Goal: Communication & Community: Share content

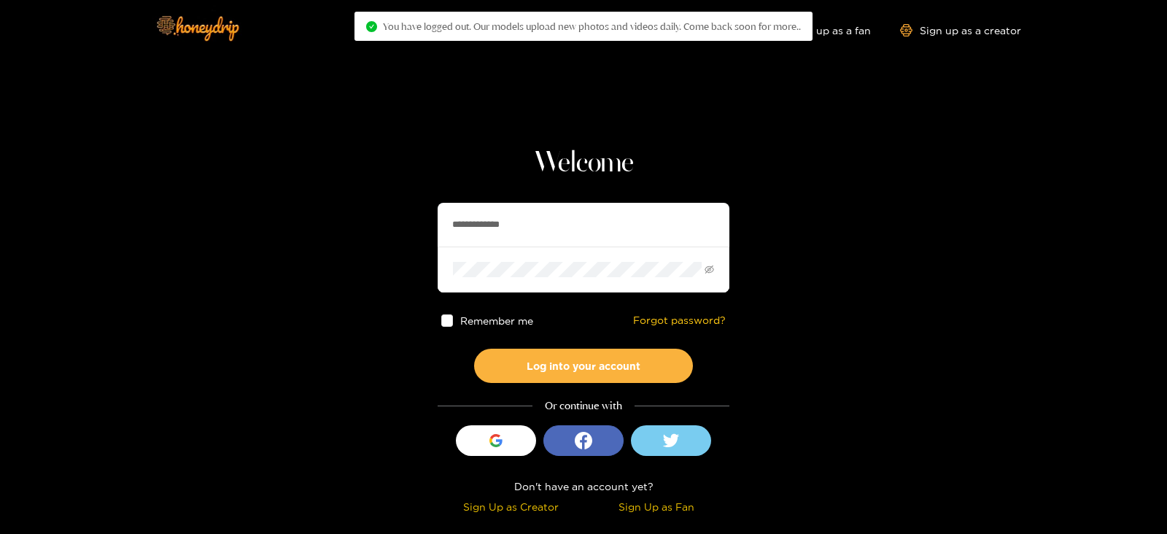
click at [514, 224] on input "**********" at bounding box center [584, 225] width 292 height 44
type input "*********"
click at [474, 349] on button "Log into your account" at bounding box center [583, 366] width 219 height 34
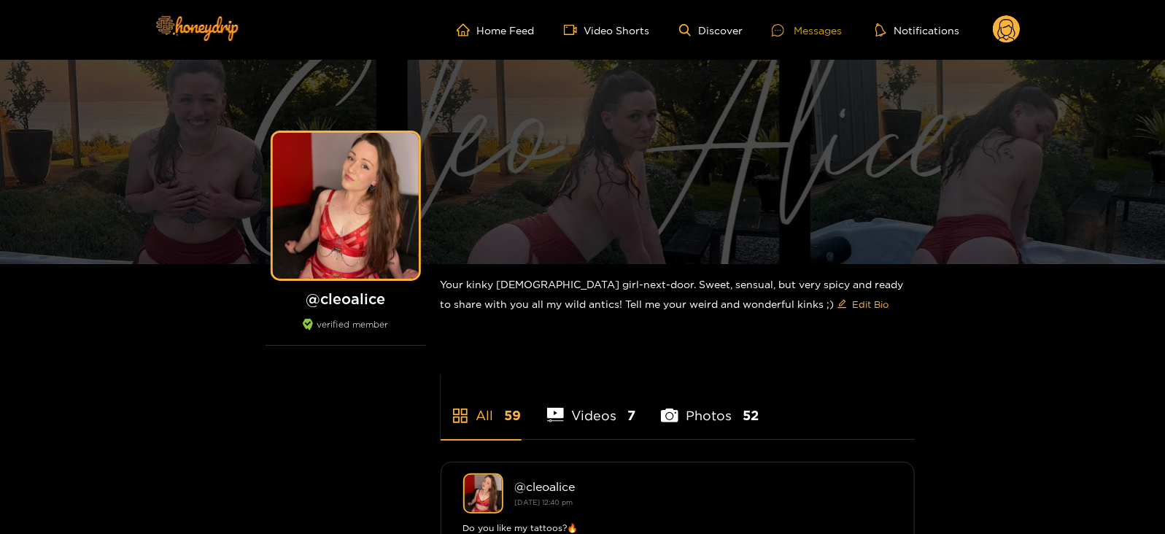
click at [791, 31] on div at bounding box center [783, 30] width 22 height 12
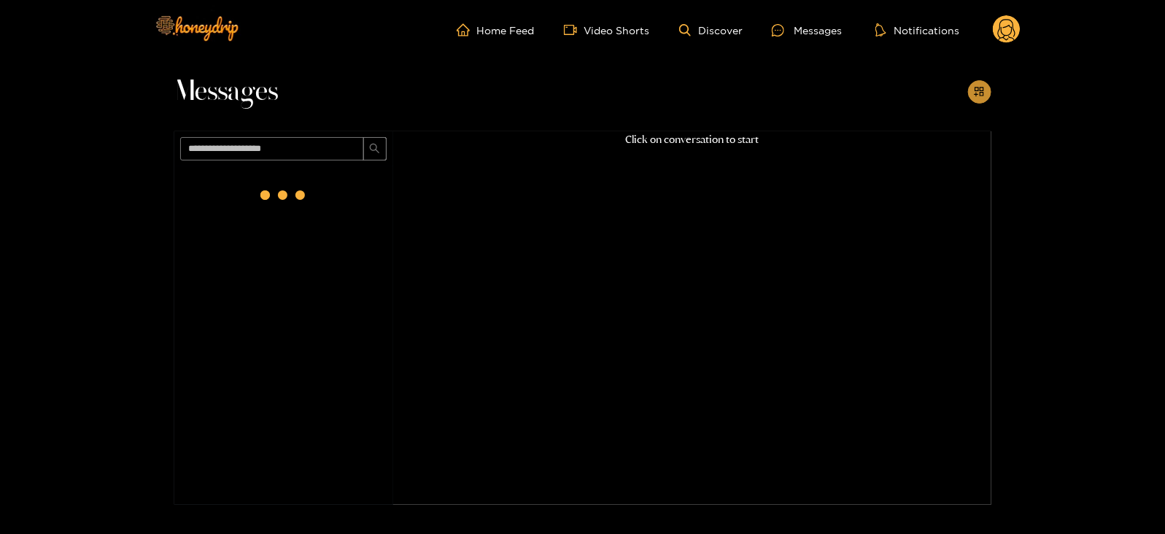
click at [982, 93] on icon "appstore-add" at bounding box center [979, 91] width 11 height 11
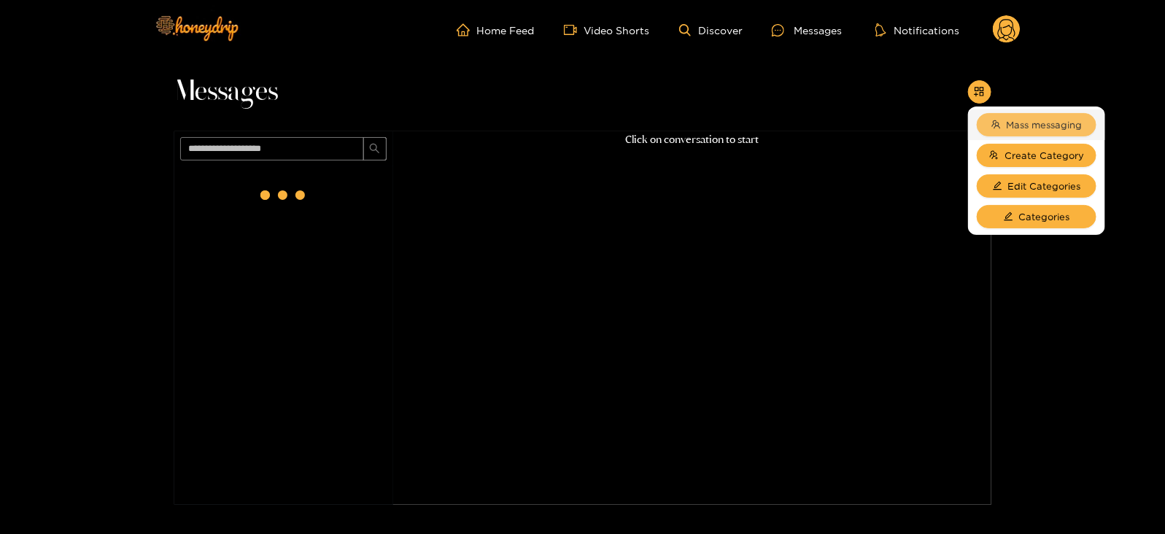
click at [1006, 114] on button "Mass messaging" at bounding box center [1036, 124] width 120 height 23
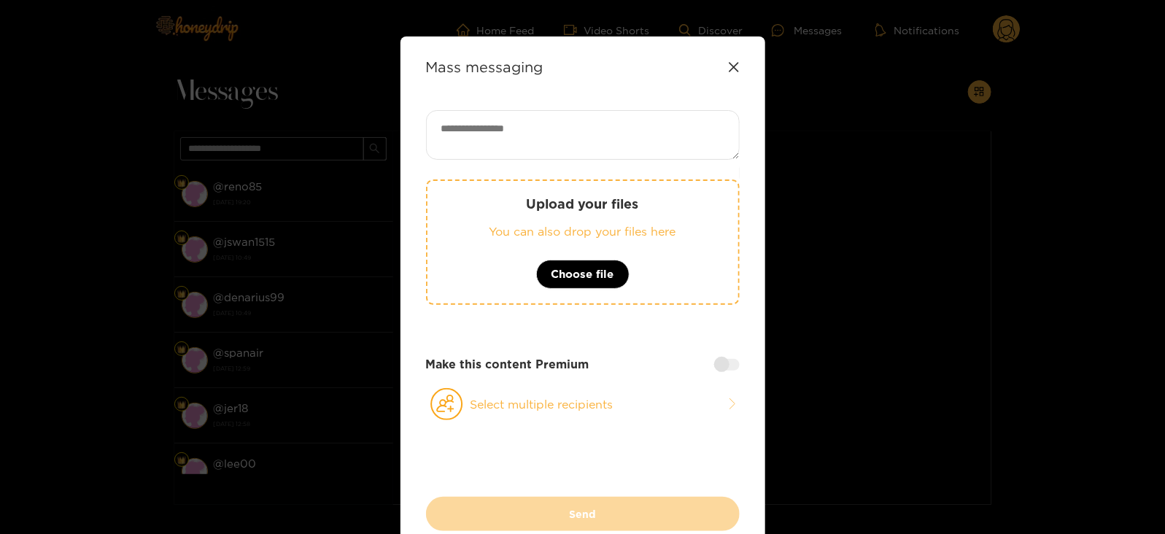
click at [667, 213] on div "Upload your files You can also drop your files here Choose file" at bounding box center [583, 241] width 314 height 125
click at [487, 423] on div "Upload your files You can also drop your files here Choose file Make this conte…" at bounding box center [583, 303] width 314 height 386
click at [453, 391] on icon at bounding box center [446, 404] width 33 height 32
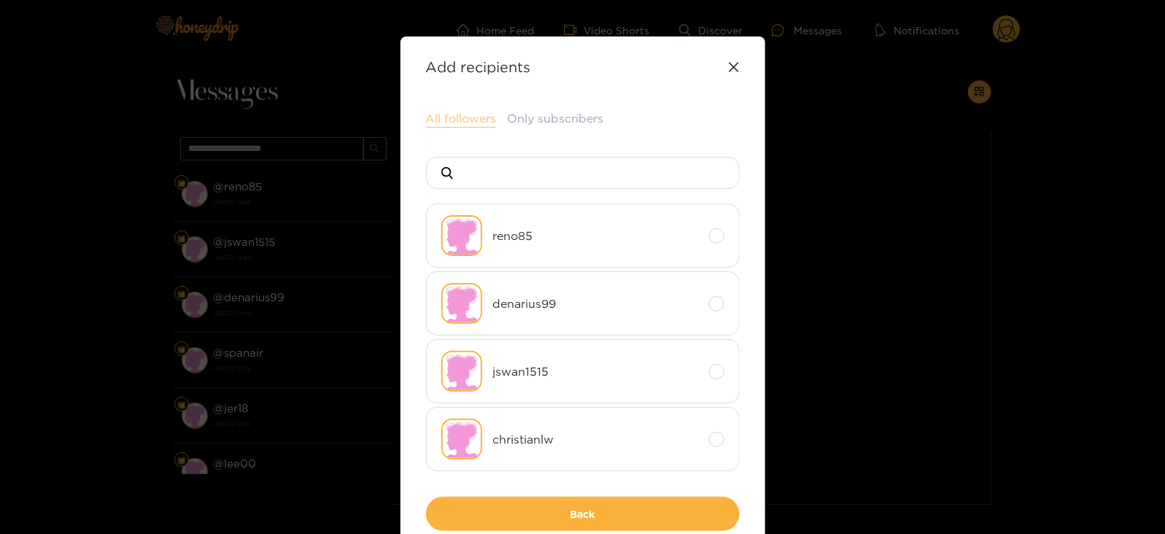
click at [461, 113] on button "All followers" at bounding box center [461, 119] width 71 height 18
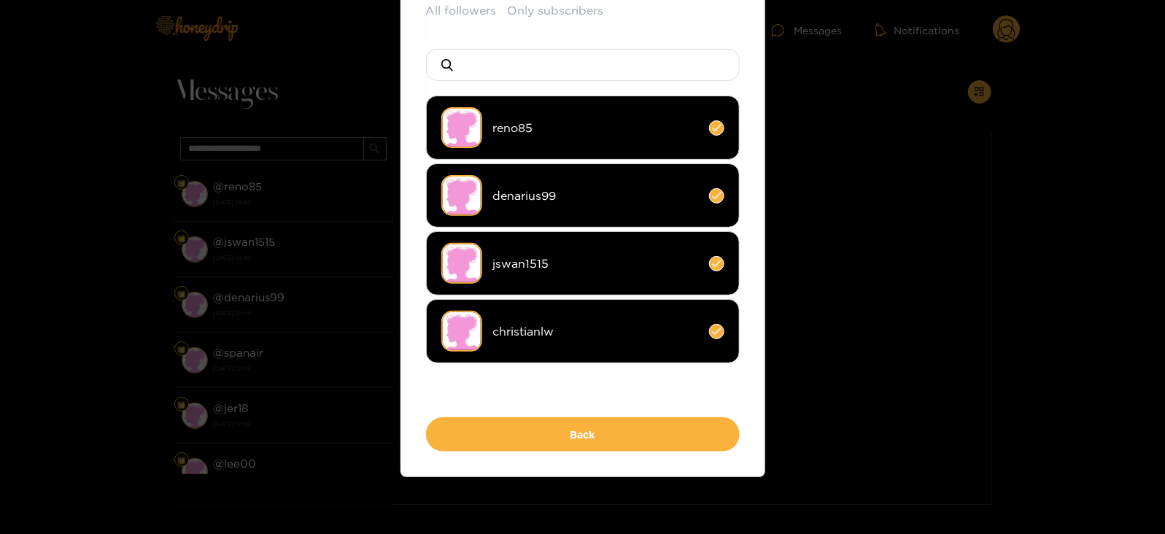
click at [499, 324] on span "christianlw" at bounding box center [595, 331] width 205 height 17
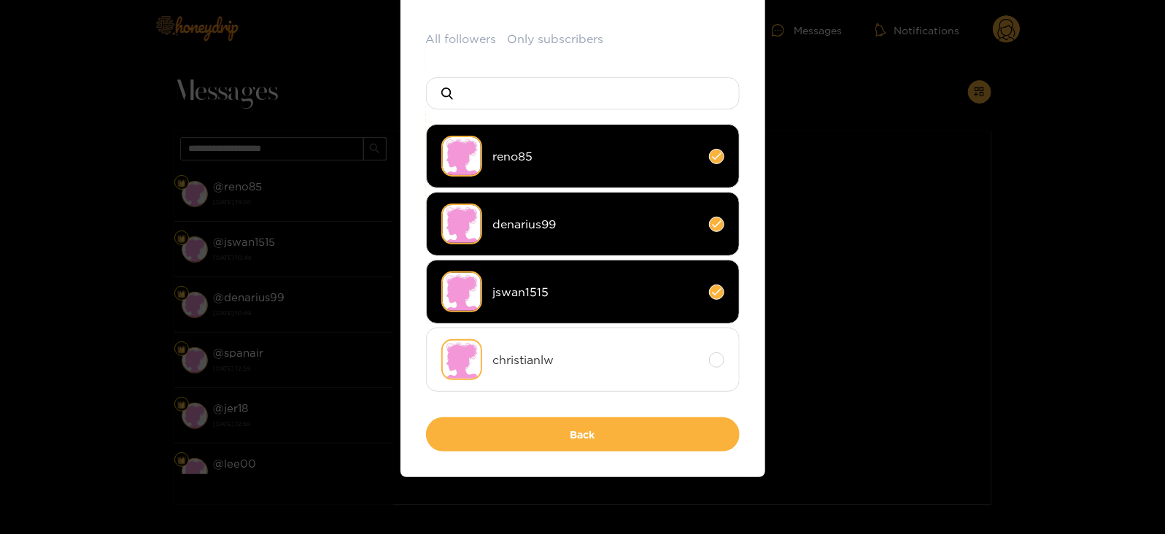
click at [504, 411] on div "All followers Only subscribers reno85 denarius99 jswan1515 christianlw Back" at bounding box center [583, 241] width 314 height 421
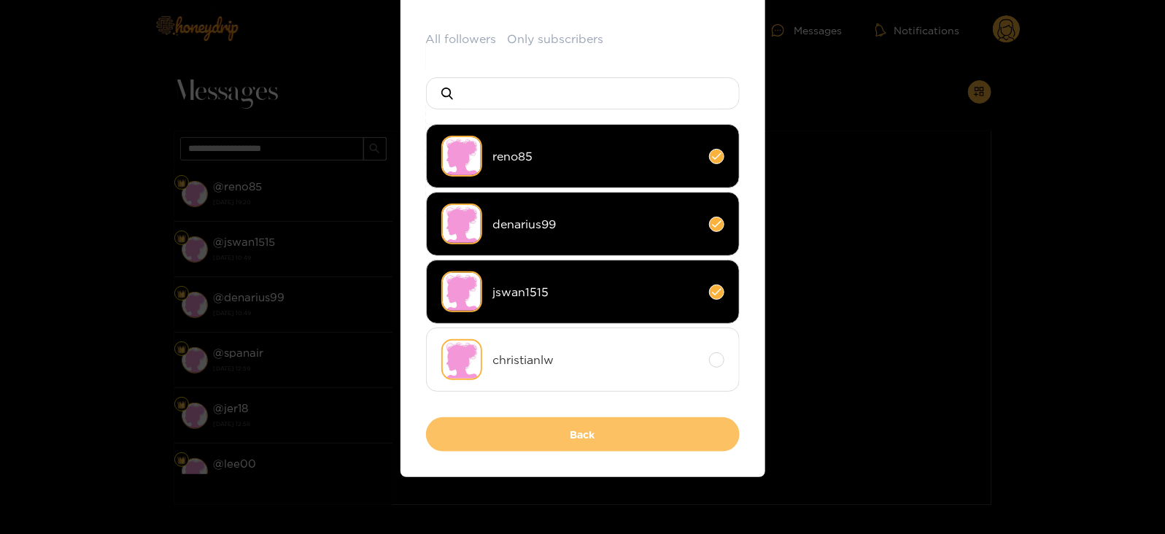
click at [508, 426] on button "Back" at bounding box center [583, 434] width 314 height 34
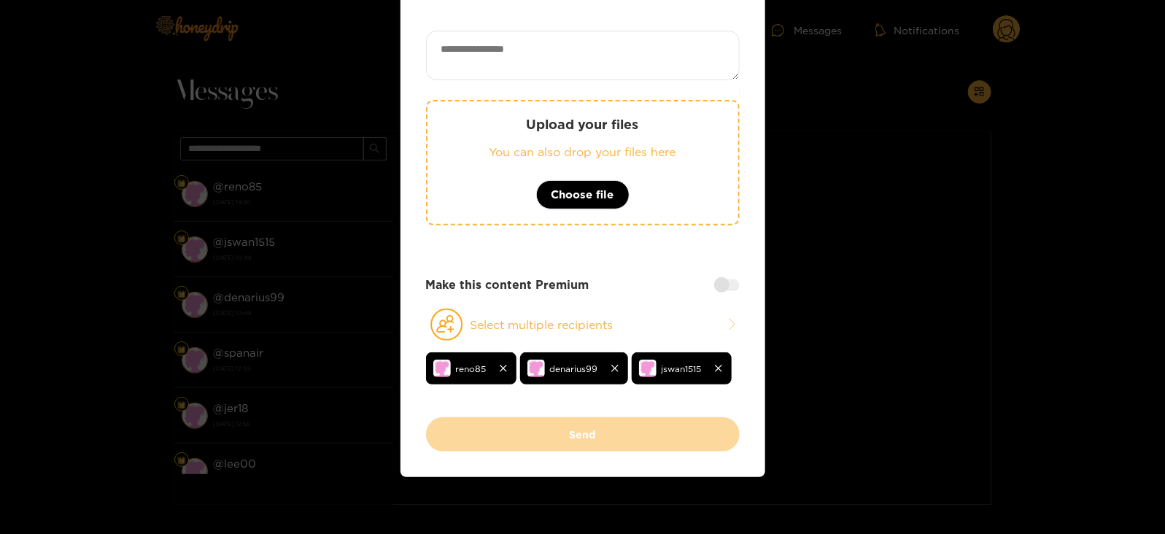
scroll to position [0, 0]
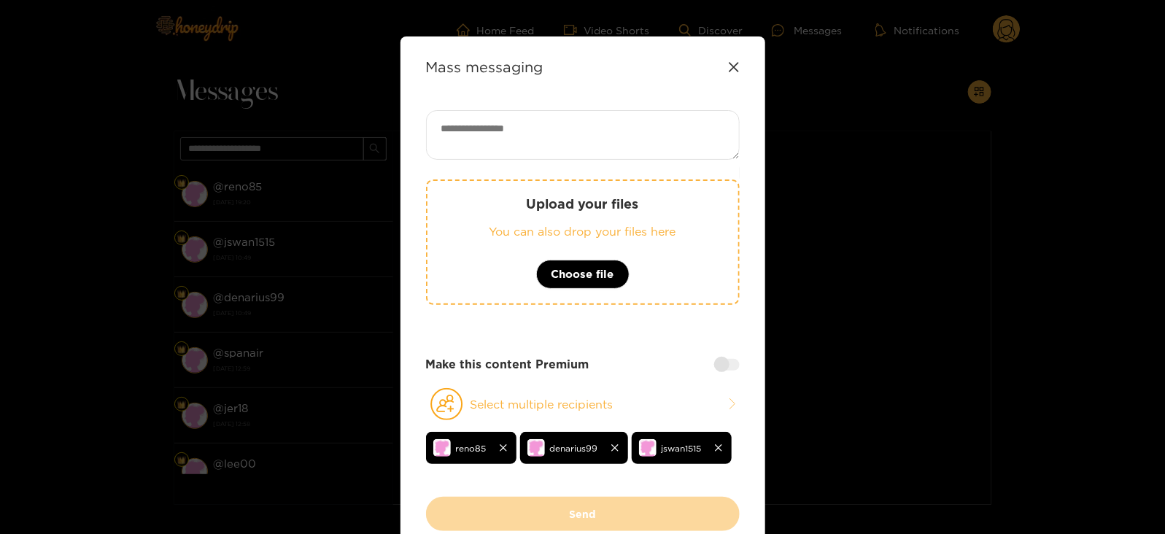
click at [610, 208] on p "Upload your files" at bounding box center [583, 203] width 252 height 17
click at [528, 213] on div "Upload your files You can also drop your files here Choose file" at bounding box center [583, 241] width 314 height 125
click at [460, 226] on p "You can also drop your files here" at bounding box center [583, 231] width 252 height 17
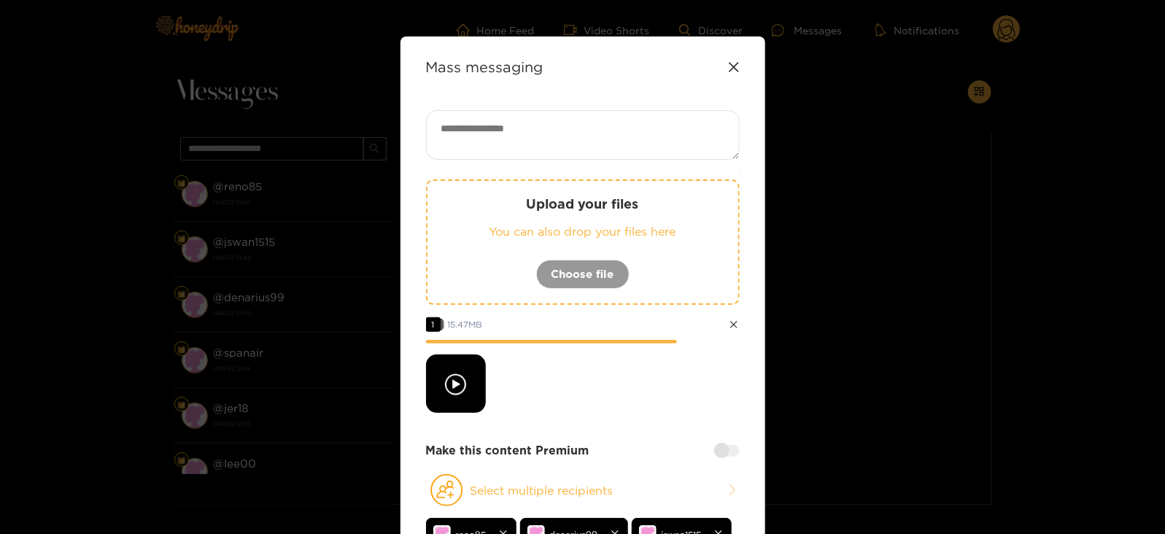
click at [733, 66] on icon at bounding box center [733, 66] width 9 height 9
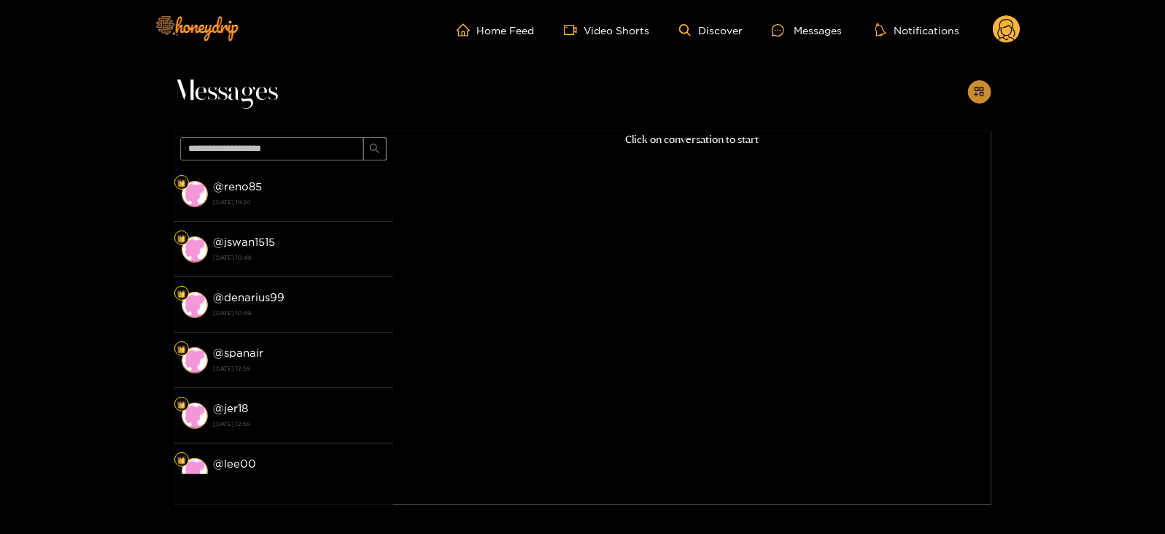
click at [986, 90] on button "button" at bounding box center [979, 91] width 23 height 23
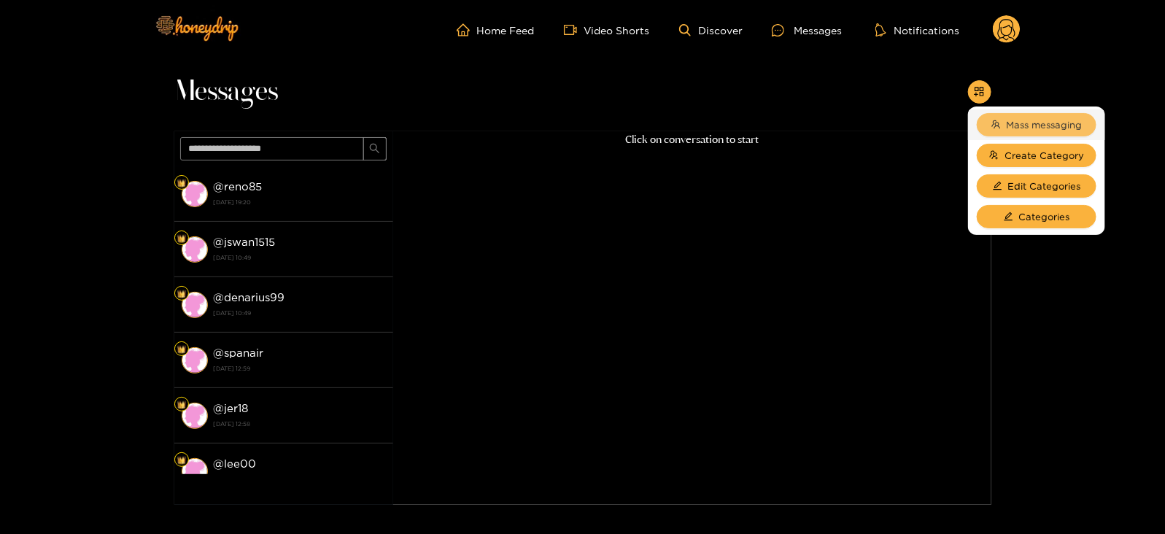
click at [1018, 117] on span "Mass messaging" at bounding box center [1044, 124] width 76 height 15
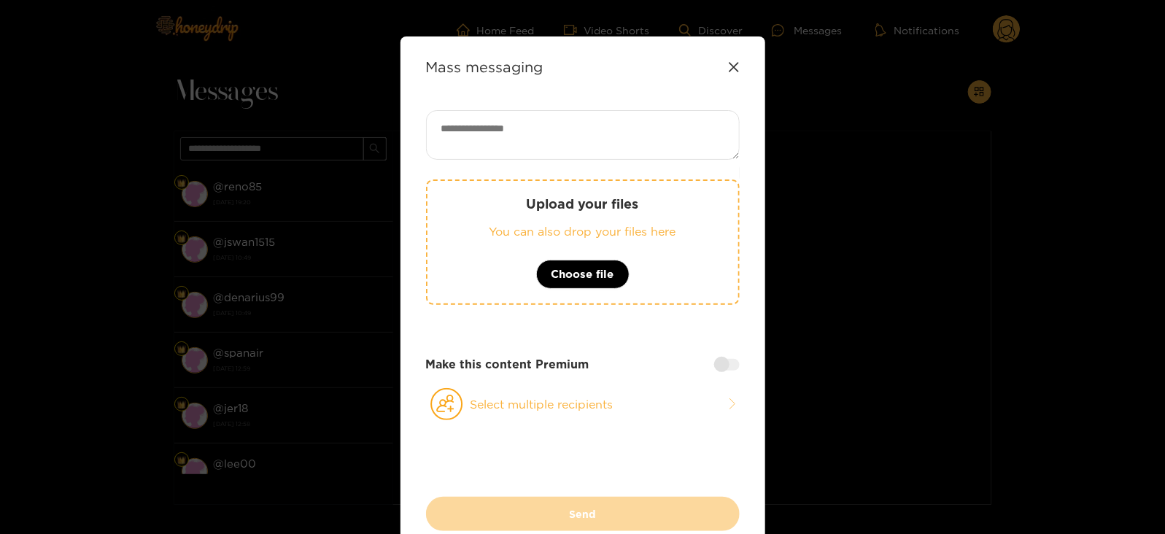
click at [593, 213] on div "Upload your files You can also drop your files here Choose file" at bounding box center [583, 241] width 314 height 125
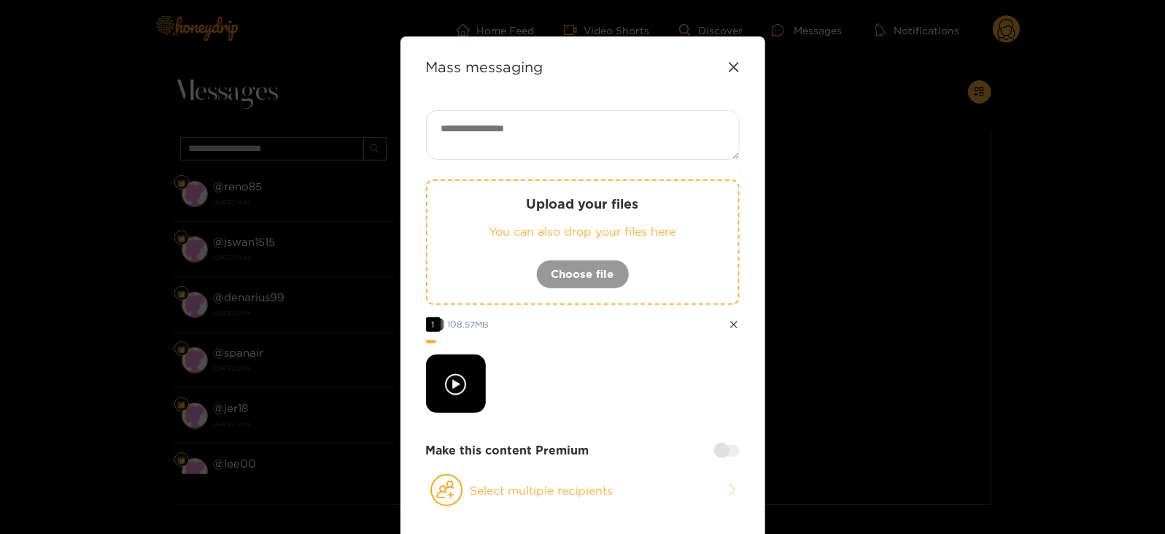
click at [573, 141] on textarea at bounding box center [583, 135] width 314 height 50
click at [479, 494] on button "Select multiple recipients" at bounding box center [583, 490] width 314 height 34
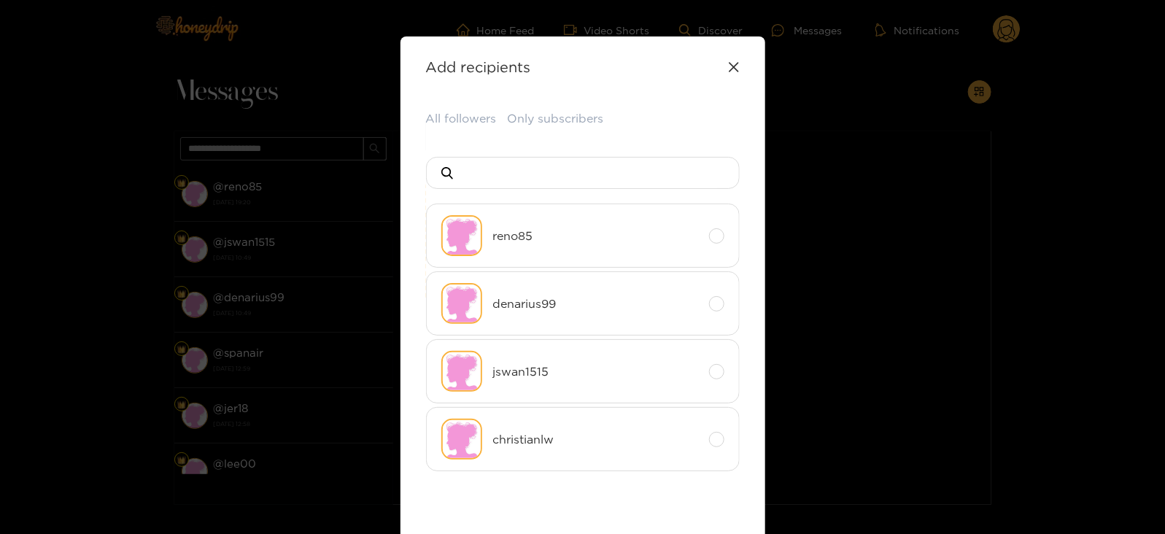
click at [445, 128] on div "All followers Only subscribers reno85 denarius99 jswan1515 christianlw Back" at bounding box center [583, 342] width 314 height 464
click at [442, 121] on button "All followers" at bounding box center [461, 119] width 71 height 18
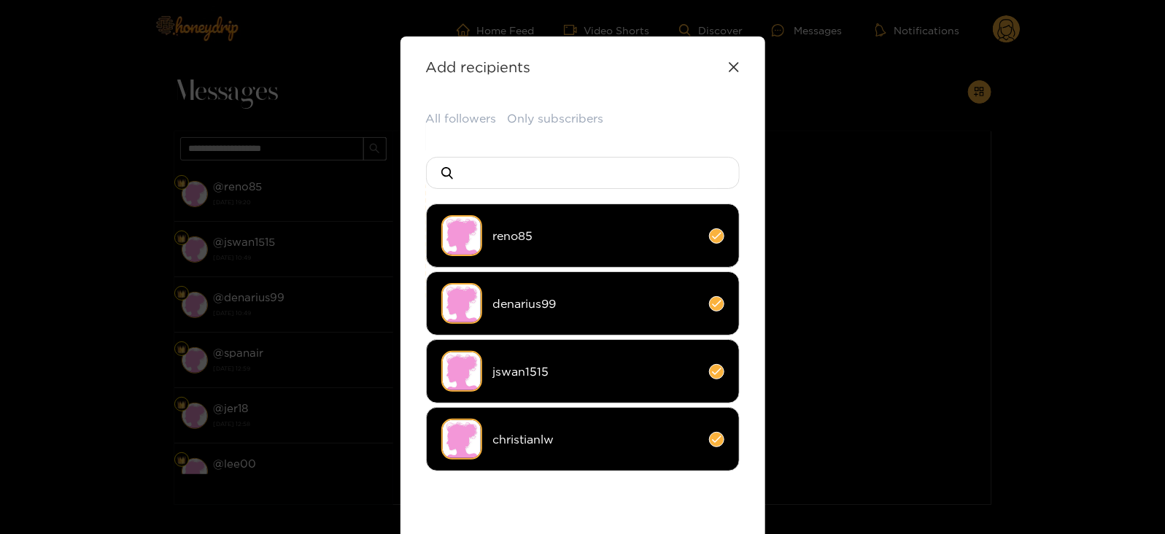
click at [473, 434] on img at bounding box center [461, 439] width 41 height 41
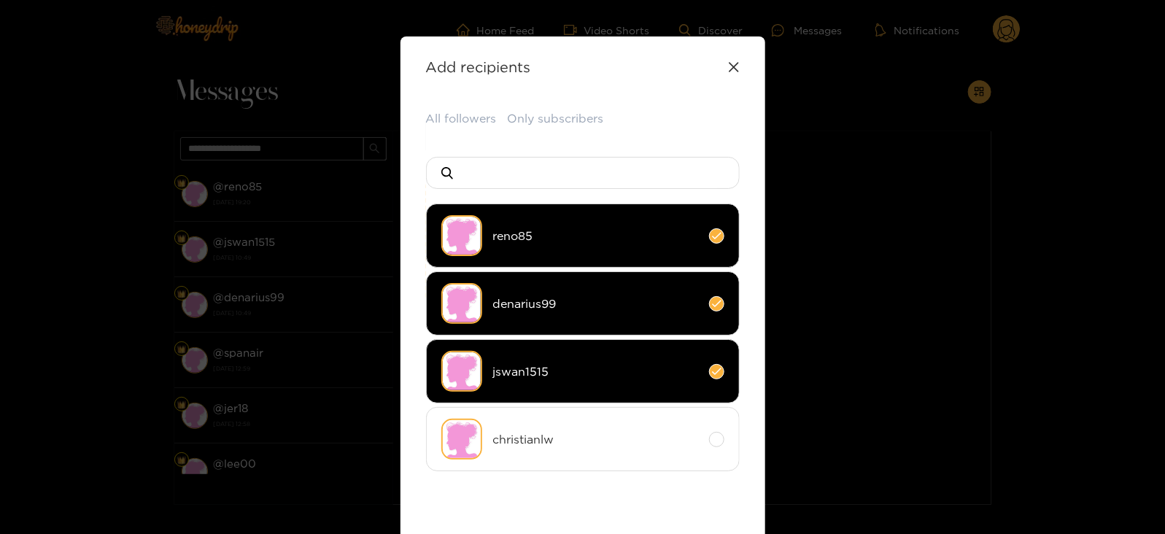
scroll to position [158, 0]
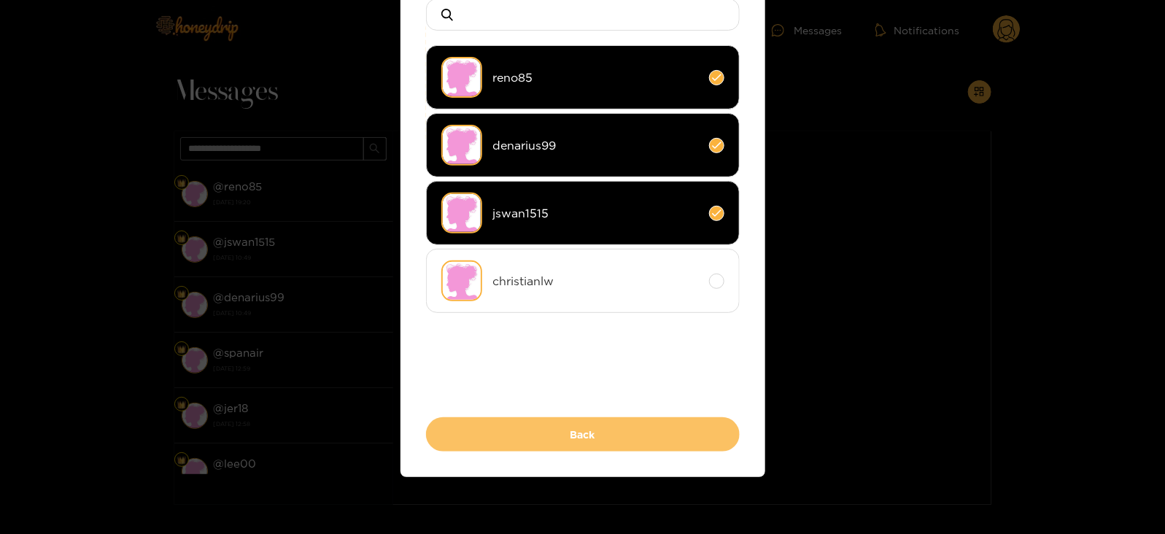
click at [495, 443] on button "Back" at bounding box center [583, 434] width 314 height 34
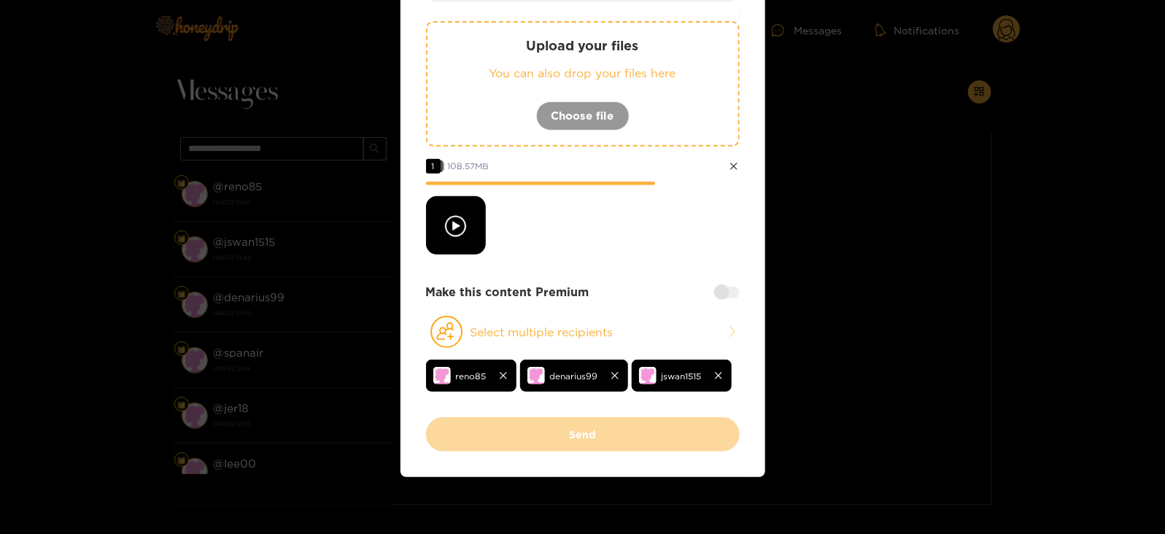
click at [725, 280] on div "Upload your files You can also drop your files here Choose file 1 108.57 MB Mak…" at bounding box center [583, 184] width 314 height 465
click at [722, 295] on div at bounding box center [727, 293] width 26 height 12
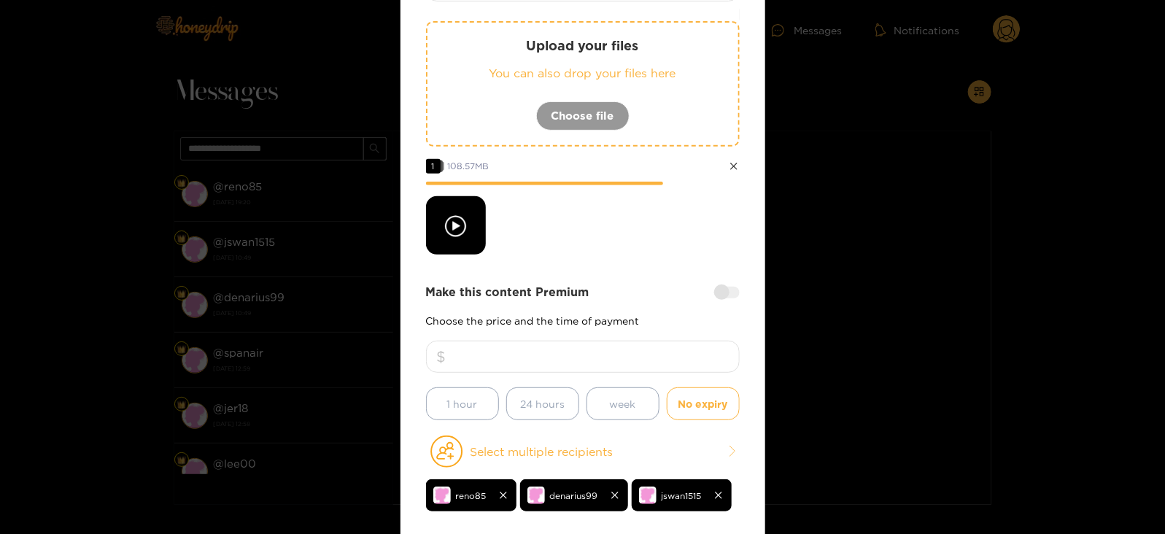
click at [618, 349] on input "number" at bounding box center [583, 357] width 314 height 32
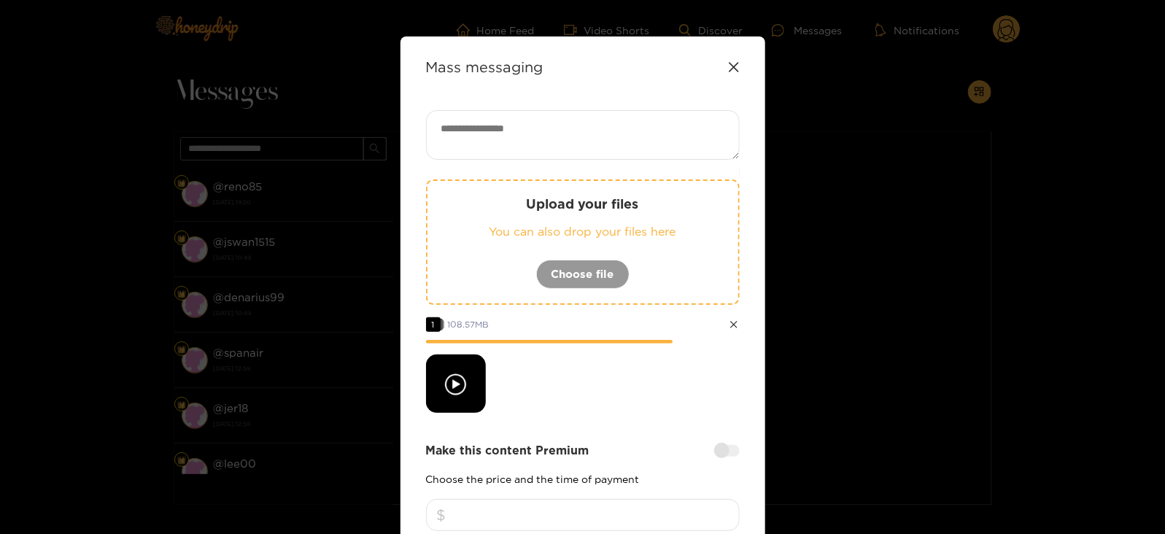
type input "**"
click at [537, 151] on textarea at bounding box center [583, 135] width 314 height 50
paste textarea "**********"
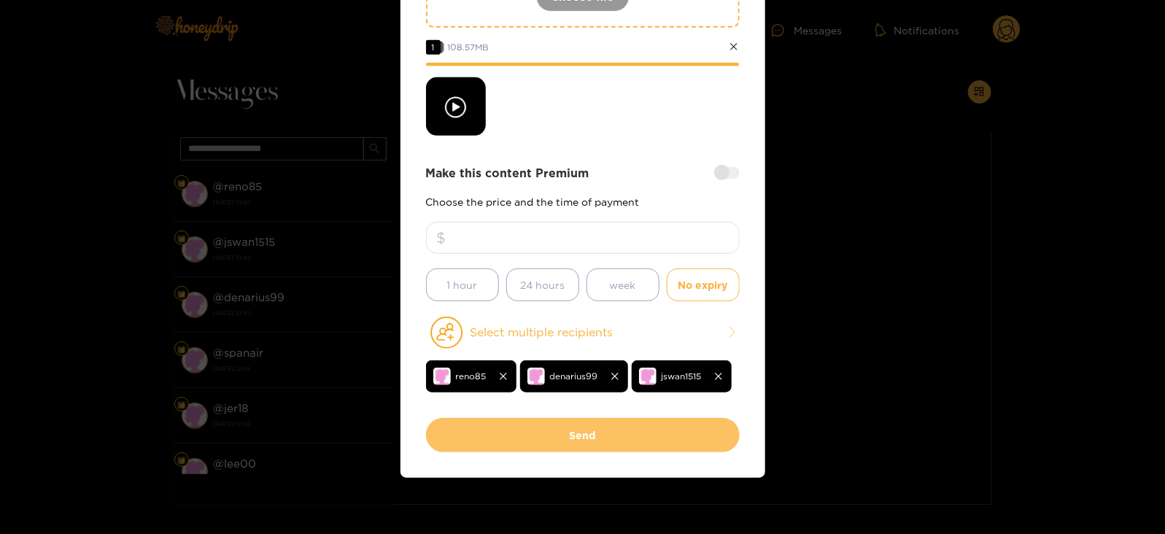
type textarea "**********"
click at [508, 427] on button "Send" at bounding box center [583, 435] width 314 height 34
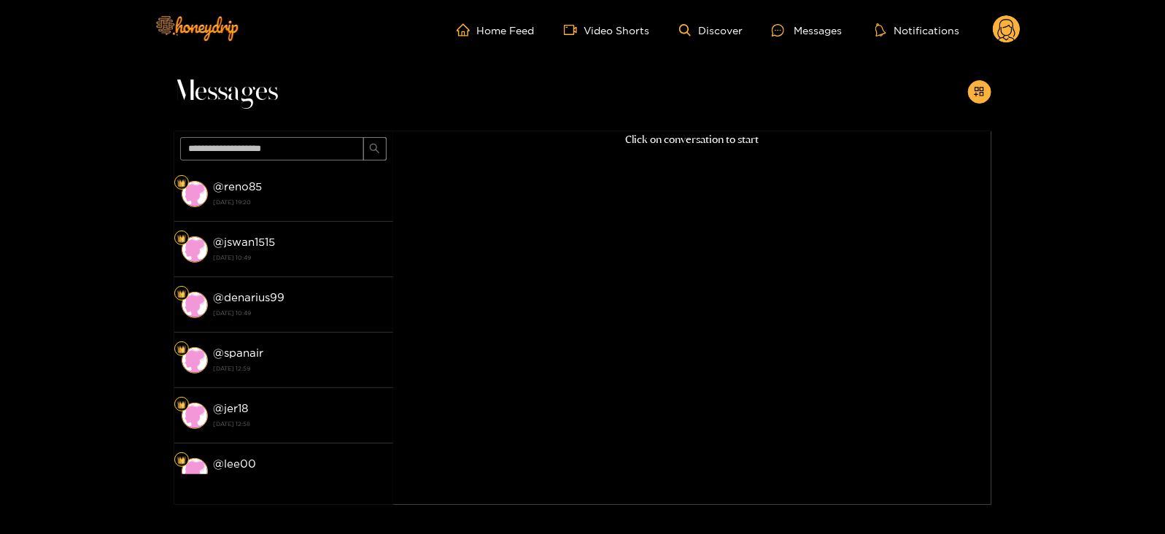
scroll to position [156, 0]
click at [1012, 28] on circle at bounding box center [1006, 29] width 28 height 28
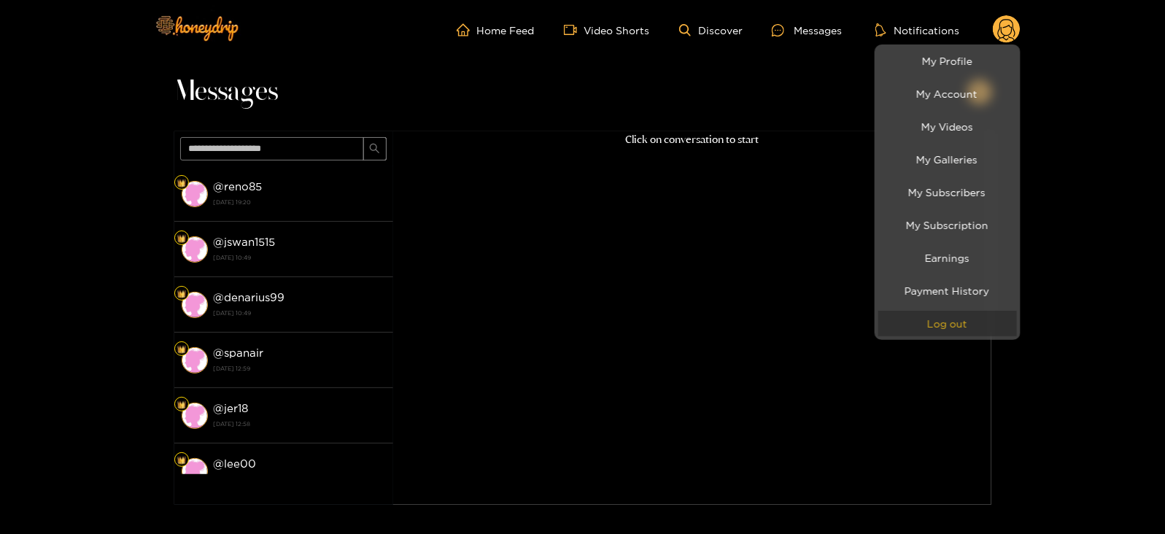
click at [935, 319] on button "Log out" at bounding box center [947, 324] width 139 height 26
